Goal: Task Accomplishment & Management: Use online tool/utility

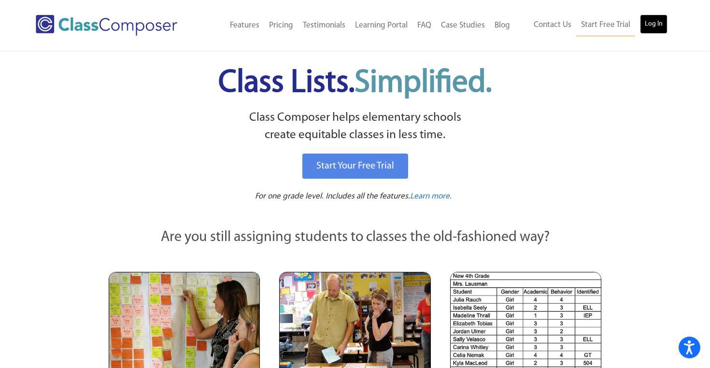
click at [654, 27] on link "Log In" at bounding box center [654, 23] width 28 height 19
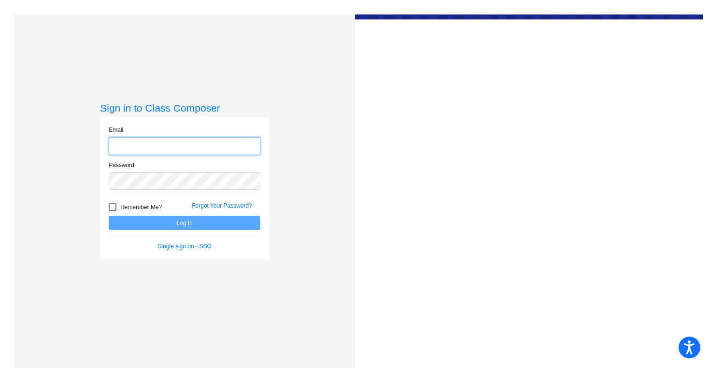
type input "[PERSON_NAME][EMAIL_ADDRESS][PERSON_NAME][DOMAIN_NAME]"
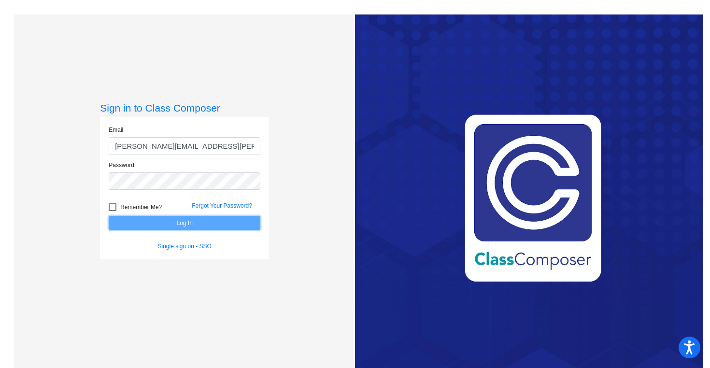
click at [190, 224] on button "Log In" at bounding box center [185, 223] width 152 height 14
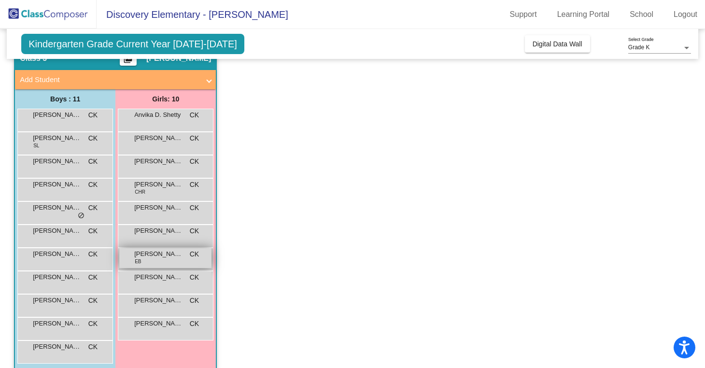
scroll to position [49, 0]
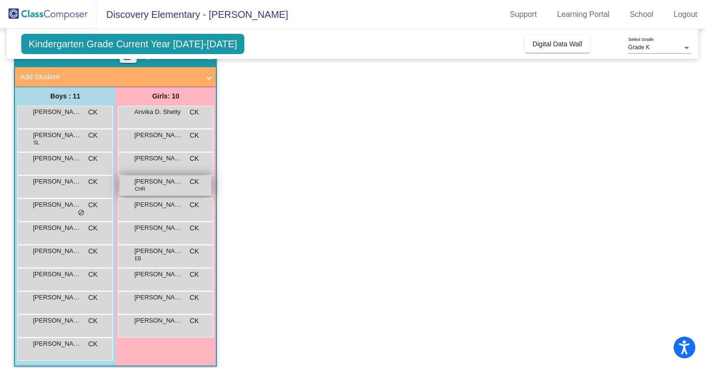
click at [158, 191] on div "[PERSON_NAME] CHR CK lock do_not_disturb_alt" at bounding box center [165, 186] width 92 height 20
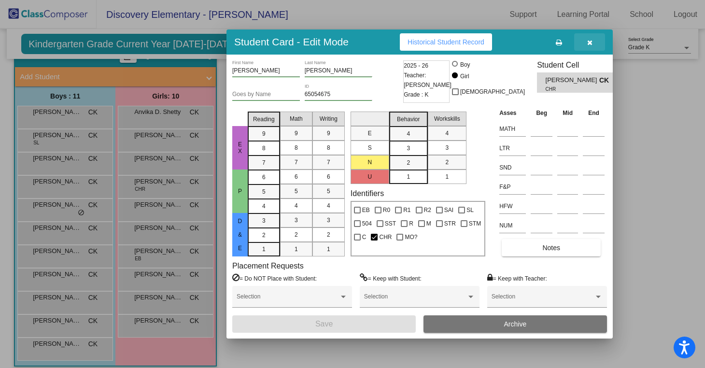
click at [588, 44] on icon "button" at bounding box center [589, 42] width 5 height 7
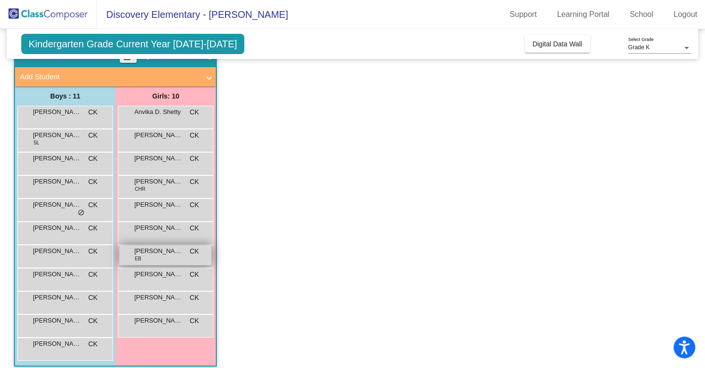
click at [163, 260] on div "[PERSON_NAME] [PERSON_NAME] CK lock do_not_disturb_alt" at bounding box center [165, 255] width 92 height 20
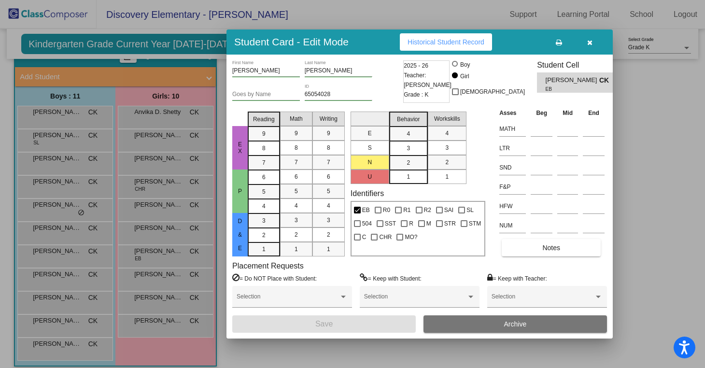
click at [592, 43] on icon "button" at bounding box center [589, 42] width 5 height 7
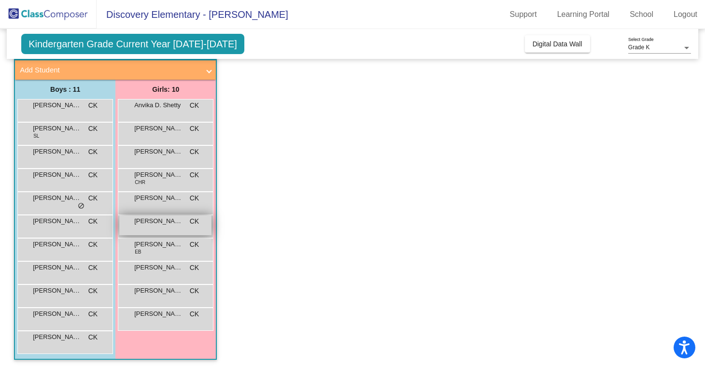
scroll to position [57, 0]
